Goal: Task Accomplishment & Management: Use online tool/utility

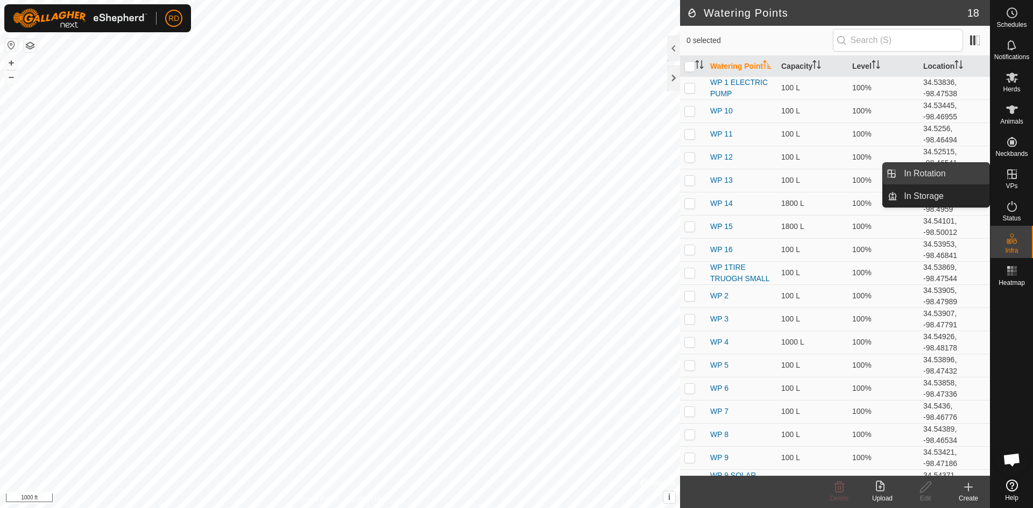
click at [909, 174] on link "In Rotation" at bounding box center [943, 174] width 92 height 22
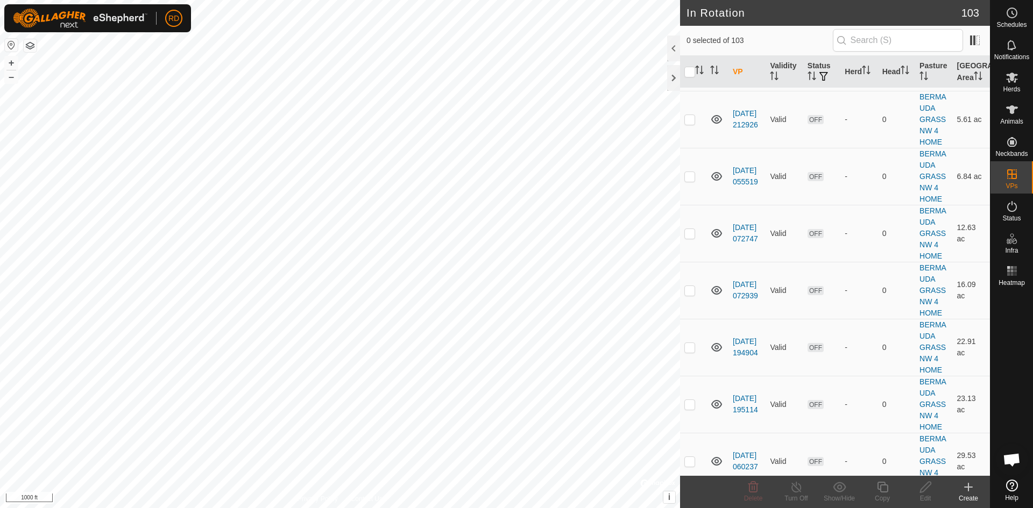
scroll to position [2939, 0]
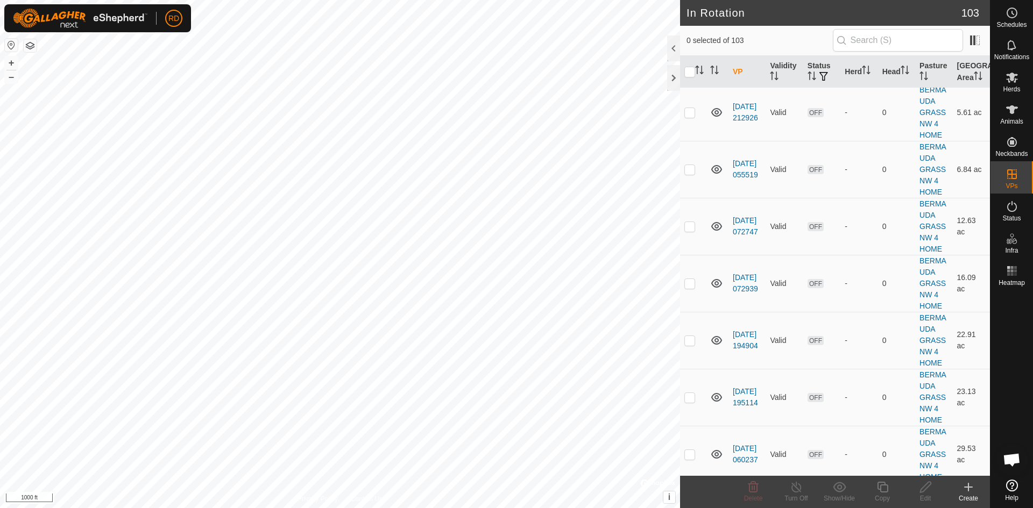
checkbox input "true"
click at [10, 76] on button "–" at bounding box center [11, 76] width 13 height 13
click at [11, 56] on div "+ – ⇧ i © Mapbox , © OpenStreetMap , Improve this map 2000 ft" at bounding box center [340, 254] width 680 height 508
click at [8, 60] on button "+" at bounding box center [11, 62] width 13 height 13
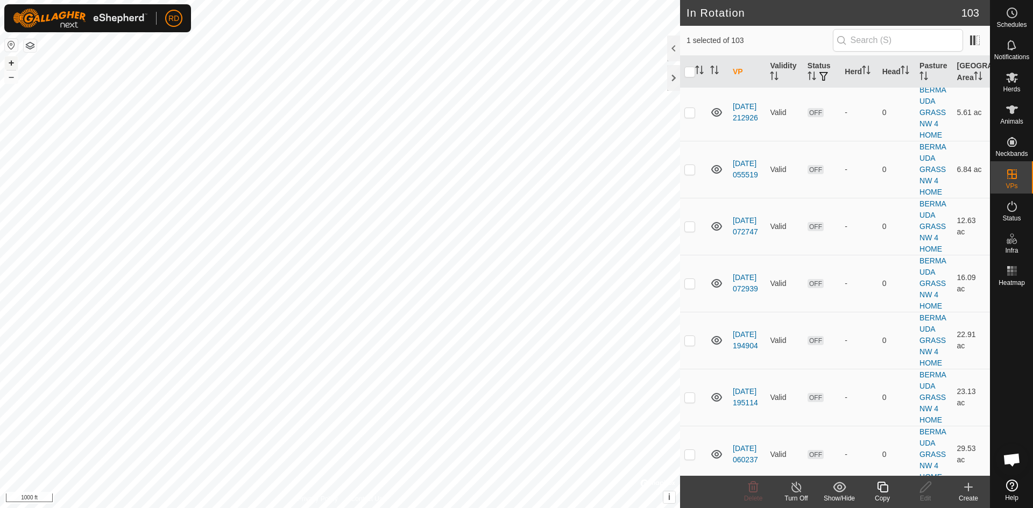
click at [8, 60] on button "+" at bounding box center [11, 62] width 13 height 13
click at [12, 62] on button "+" at bounding box center [11, 62] width 13 height 13
click at [8, 64] on button "+" at bounding box center [11, 62] width 13 height 13
click at [7, 64] on button "+" at bounding box center [11, 62] width 13 height 13
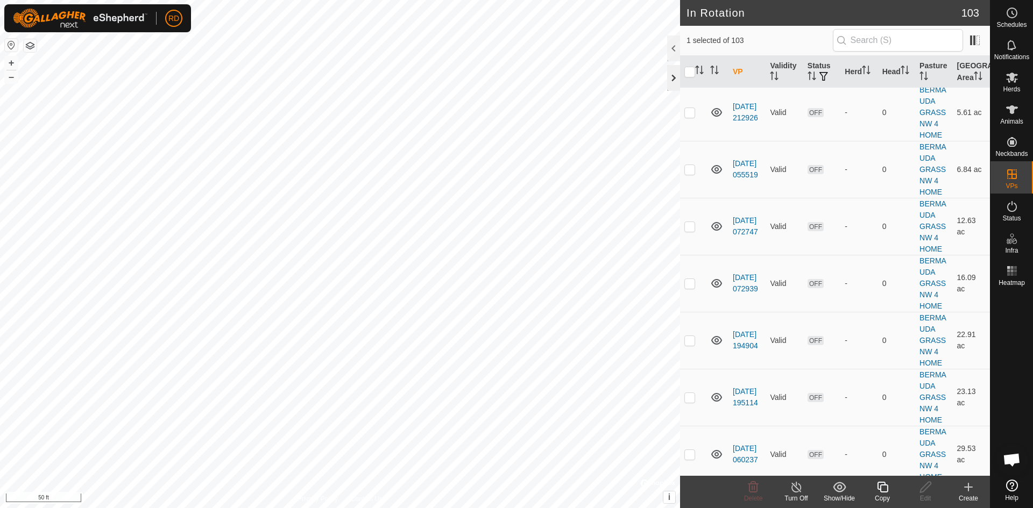
click at [672, 81] on div at bounding box center [673, 78] width 13 height 26
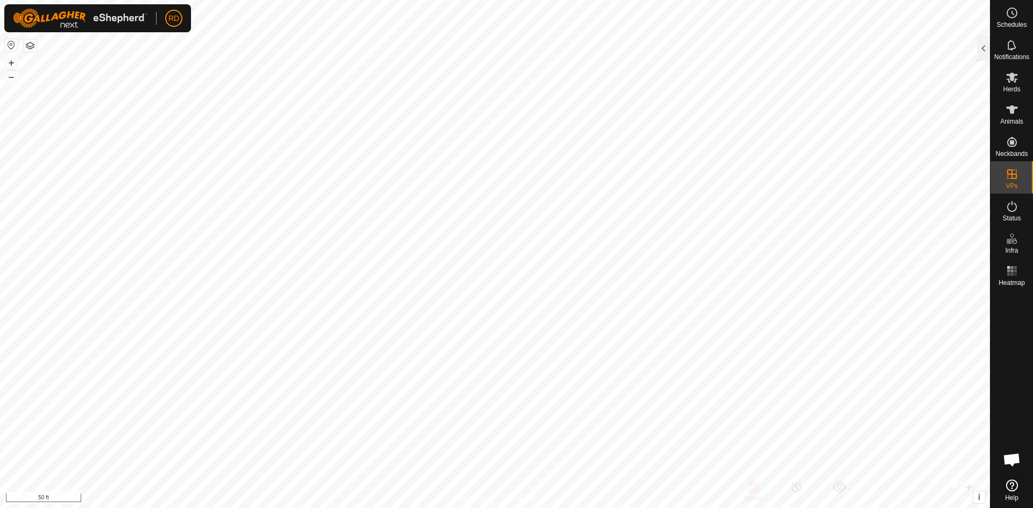
scroll to position [14667, 0]
click at [981, 46] on div at bounding box center [983, 48] width 13 height 26
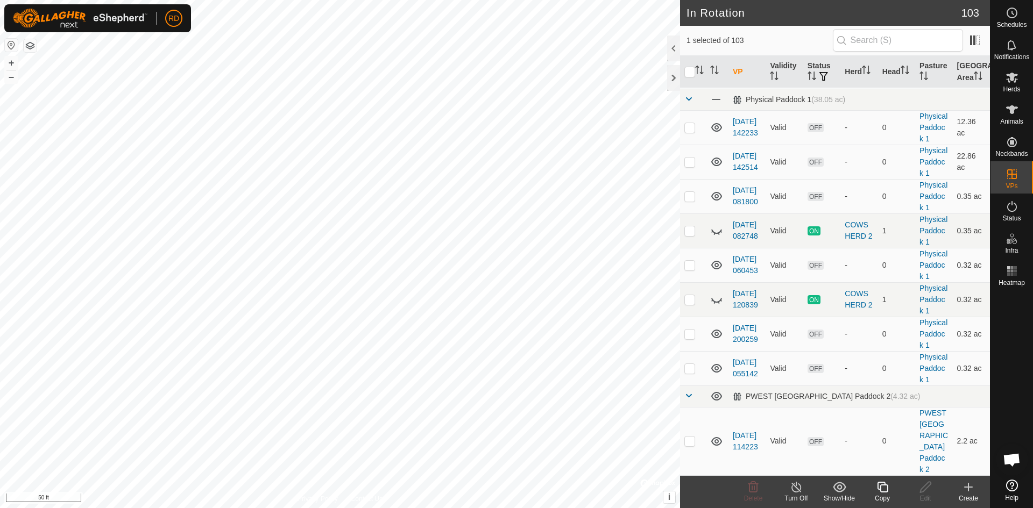
scroll to position [2939, 0]
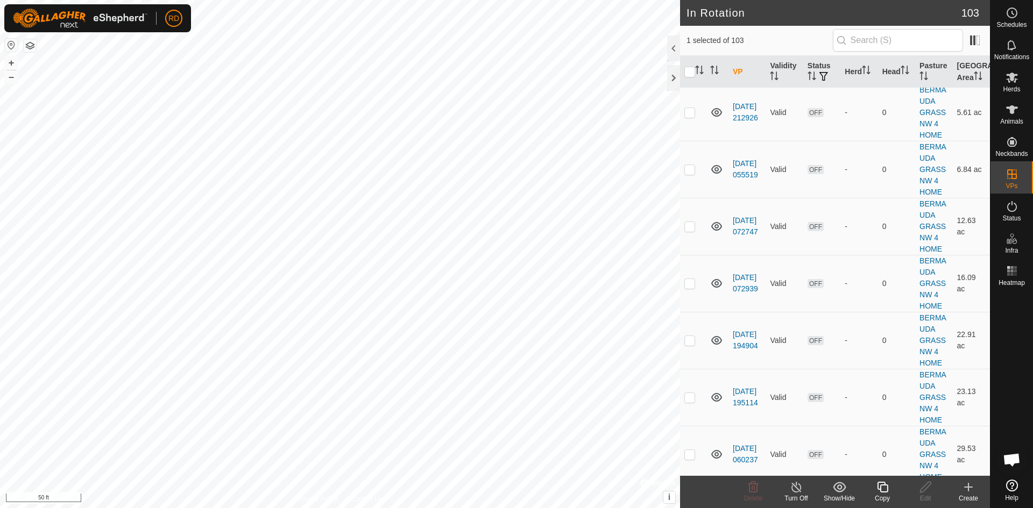
click at [880, 488] on icon at bounding box center [882, 487] width 11 height 11
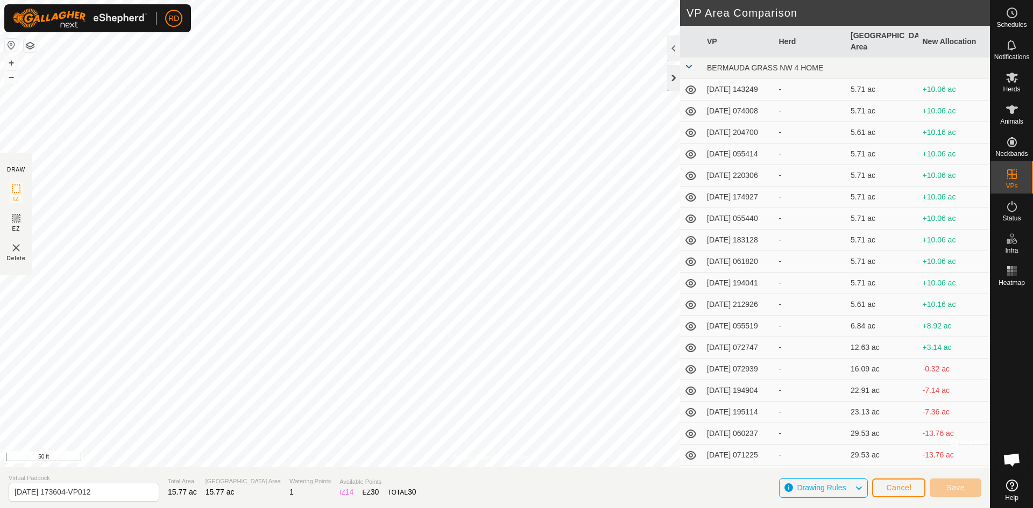
click at [670, 83] on div at bounding box center [673, 78] width 13 height 26
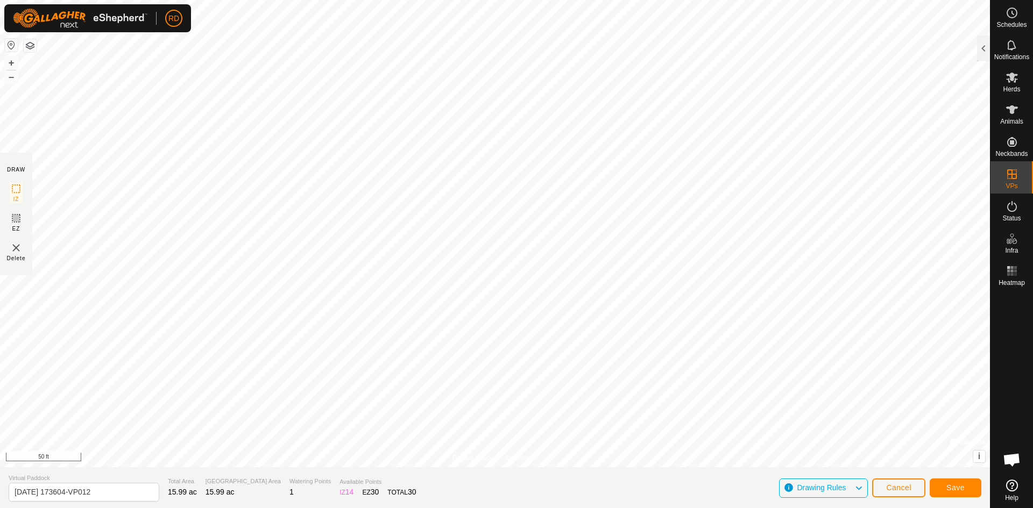
click at [642, 0] on html "RD Schedules Notifications Herds Animals Neckbands VPs Status Infra Heatmap Hel…" at bounding box center [516, 254] width 1033 height 508
click at [951, 487] on span "Save" at bounding box center [955, 488] width 18 height 9
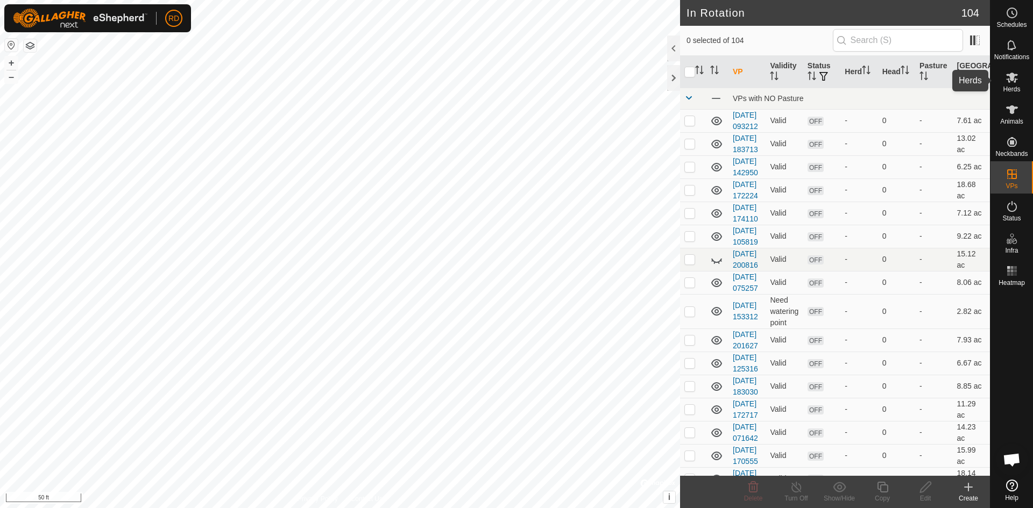
click at [1014, 82] on icon at bounding box center [1012, 78] width 12 height 10
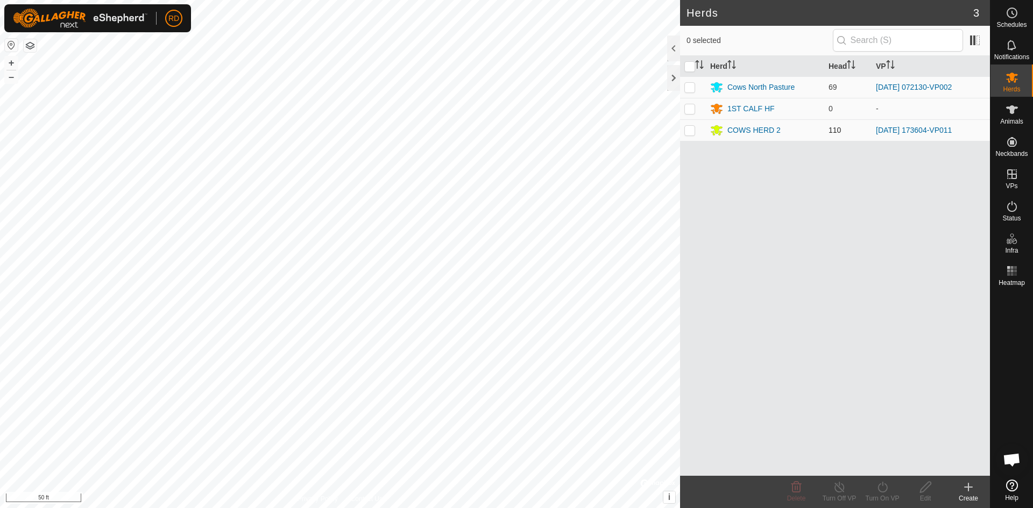
click at [686, 132] on p-checkbox at bounding box center [689, 130] width 11 height 9
checkbox input "true"
click at [884, 490] on icon at bounding box center [882, 487] width 13 height 13
click at [876, 463] on link "Now" at bounding box center [914, 464] width 106 height 22
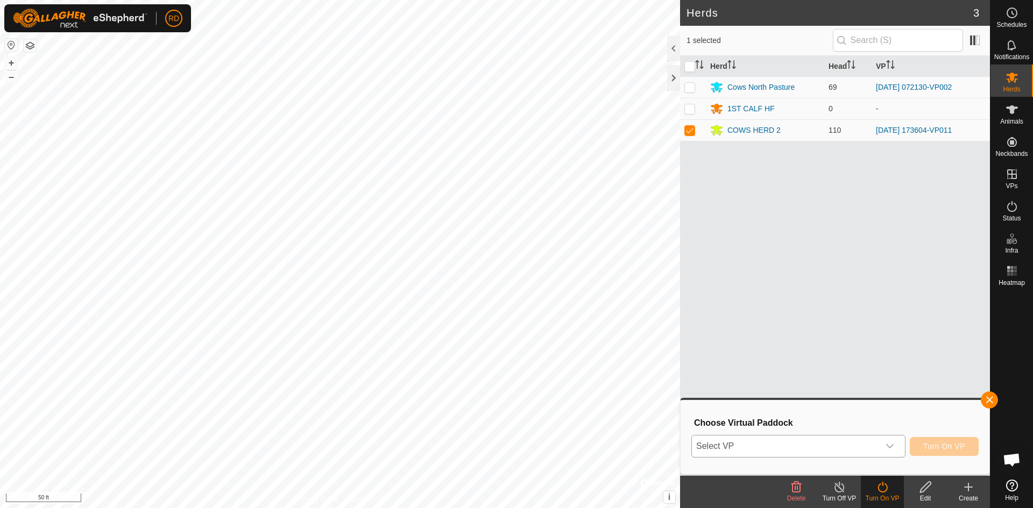
click at [892, 446] on icon "dropdown trigger" at bounding box center [889, 446] width 9 height 9
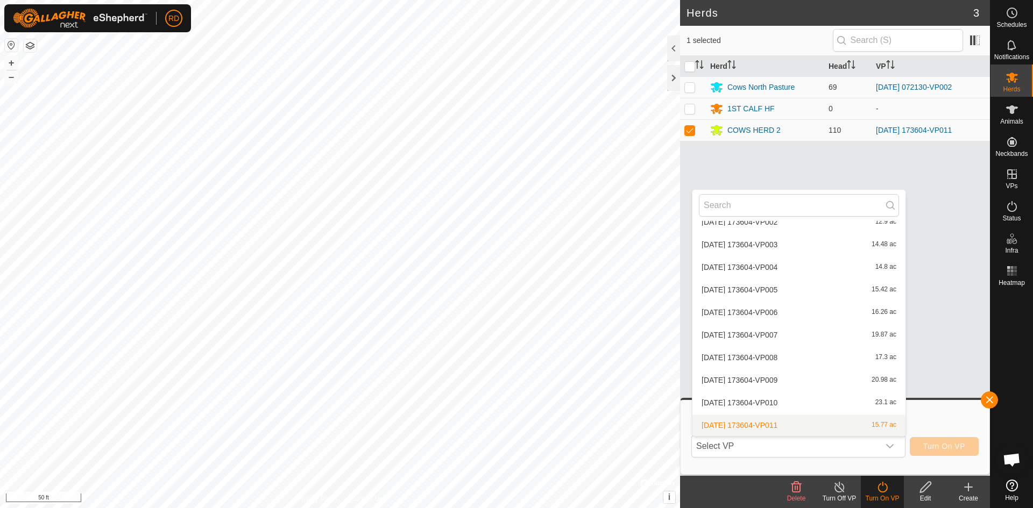
scroll to position [1458, 0]
click at [781, 426] on li "[DATE] 173604-VP012 16.8 ac" at bounding box center [798, 426] width 213 height 22
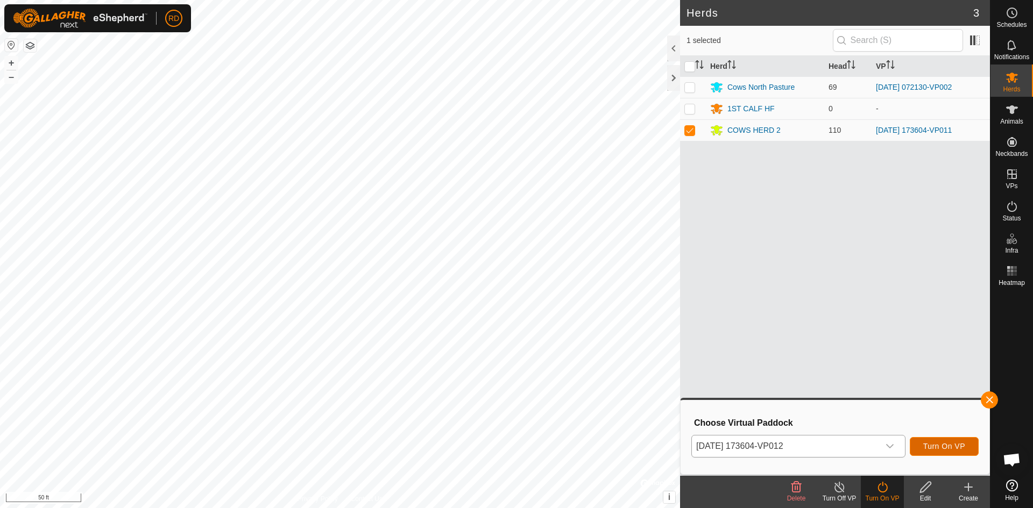
click at [951, 447] on span "Turn On VP" at bounding box center [944, 446] width 42 height 9
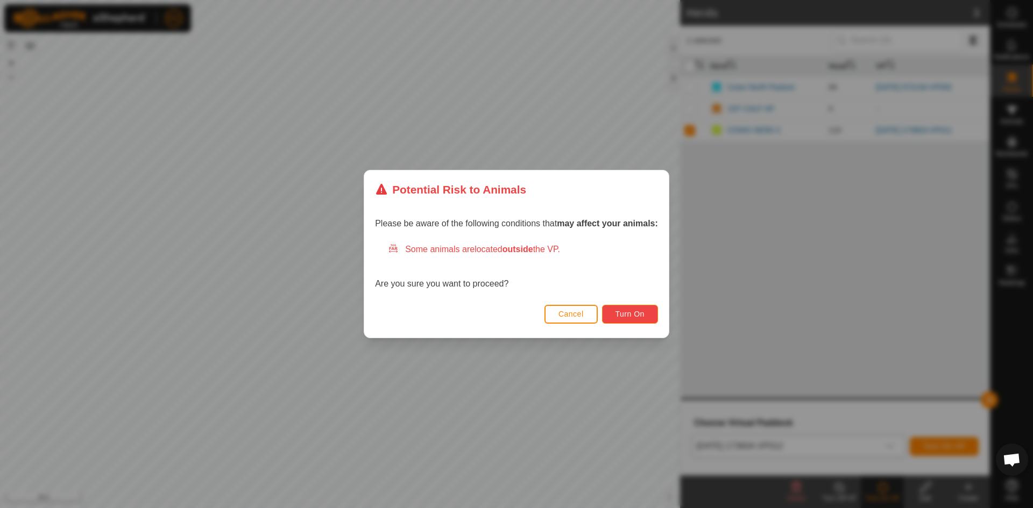
click at [638, 316] on span "Turn On" at bounding box center [629, 314] width 29 height 9
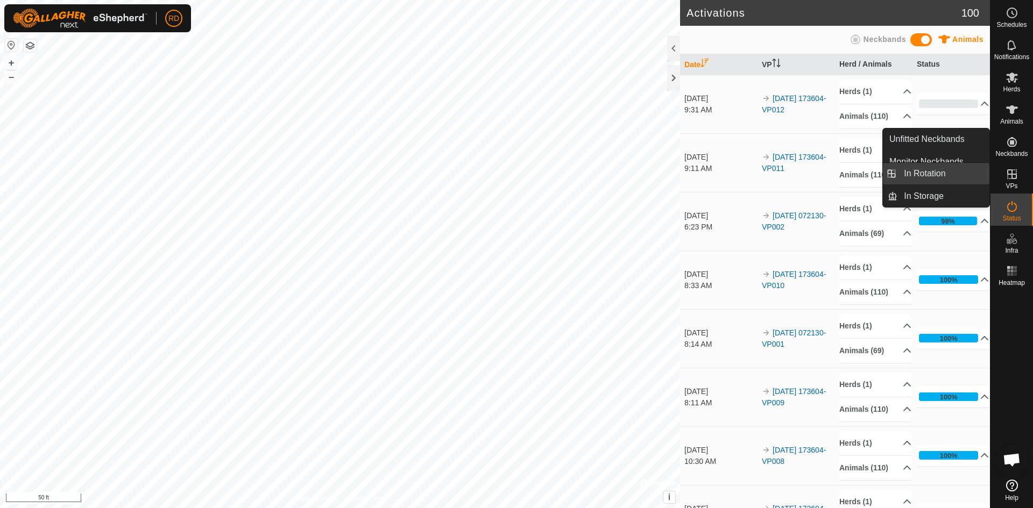
drag, startPoint x: 983, startPoint y: 174, endPoint x: 914, endPoint y: 172, distance: 68.9
click at [914, 172] on link "In Rotation" at bounding box center [943, 174] width 92 height 22
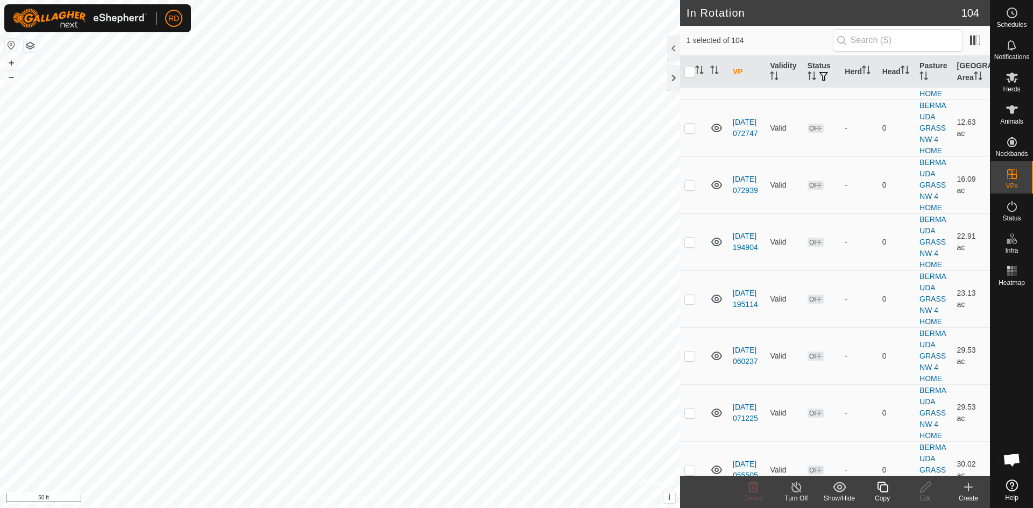
scroll to position [3011, 0]
checkbox input "false"
